Goal: Transaction & Acquisition: Subscribe to service/newsletter

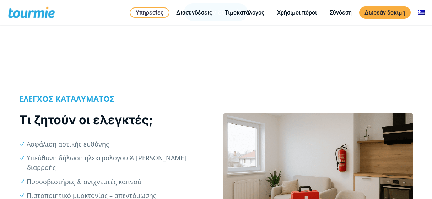
scroll to position [227, 0]
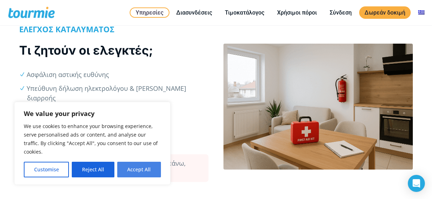
click at [136, 170] on button "Accept All" at bounding box center [139, 170] width 44 height 16
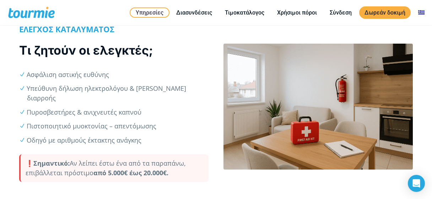
checkbox input "true"
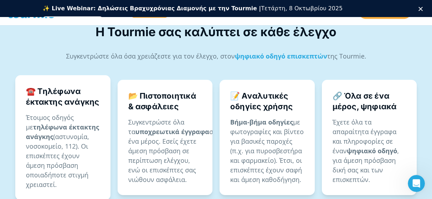
scroll to position [491, 0]
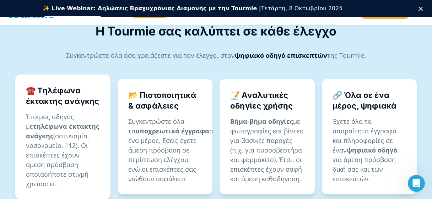
click at [252, 51] on strong "ψηφιακό οδηγό επισκεπτών" at bounding box center [281, 55] width 92 height 9
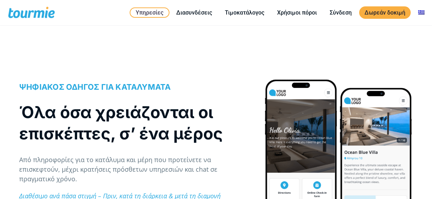
scroll to position [151, 0]
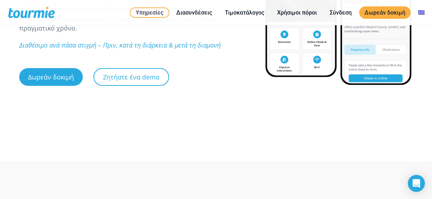
checkbox input "true"
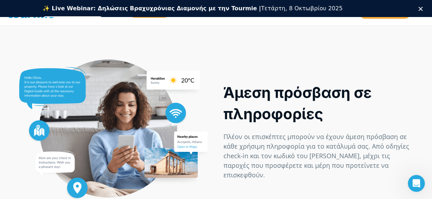
scroll to position [0, 0]
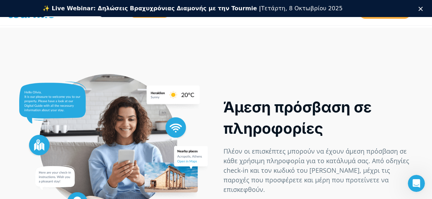
click at [424, 10] on div "Κλείσιμο" at bounding box center [421, 8] width 7 height 4
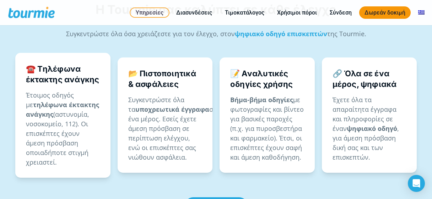
click at [372, 8] on link "Δωρεάν δοκιμή" at bounding box center [384, 12] width 51 height 12
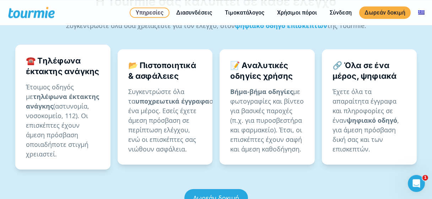
scroll to position [491, 0]
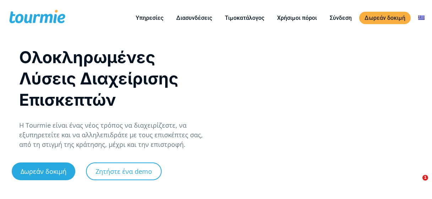
checkbox input "true"
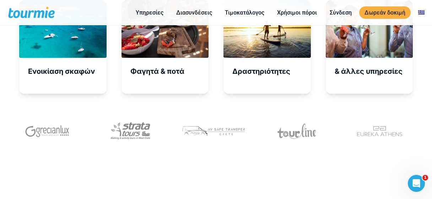
scroll to position [2720, 0]
